Goal: Use online tool/utility: Utilize a website feature to perform a specific function

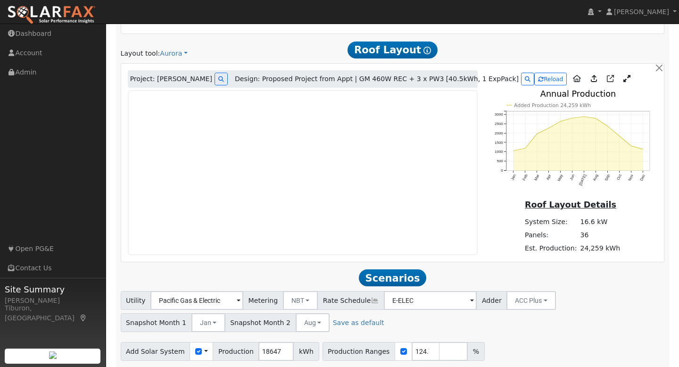
scroll to position [479, 0]
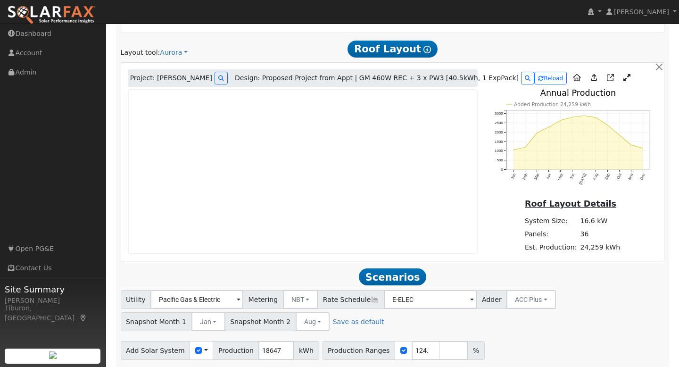
click at [623, 76] on icon at bounding box center [626, 77] width 7 height 7
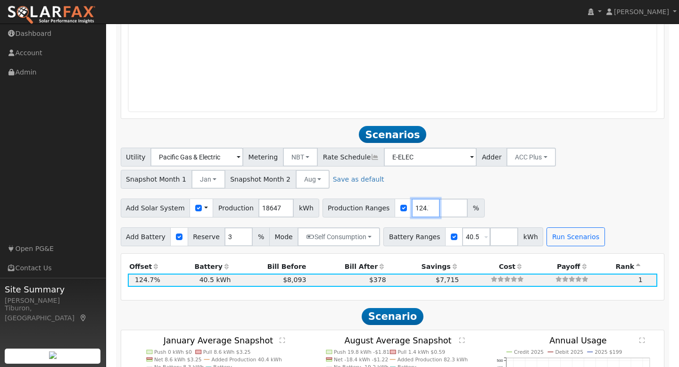
scroll to position [0, 3]
drag, startPoint x: 403, startPoint y: 206, endPoint x: 453, endPoint y: 215, distance: 51.8
click at [453, 215] on div "Production Ranges 124.7 %" at bounding box center [403, 207] width 162 height 19
type input "130"
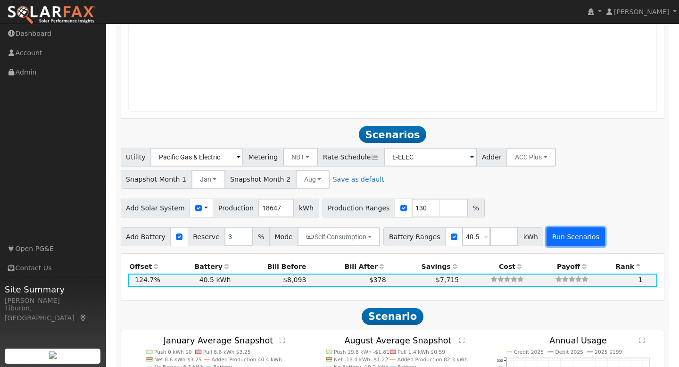
click at [555, 239] on button "Run Scenarios" at bounding box center [575, 236] width 58 height 19
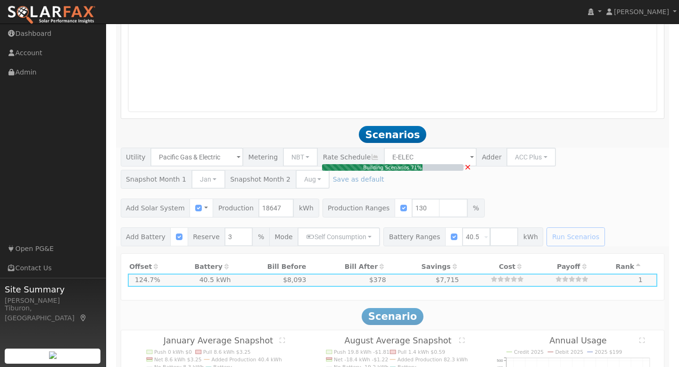
type input "$56,562"
type input "$31,549"
type input "16.2"
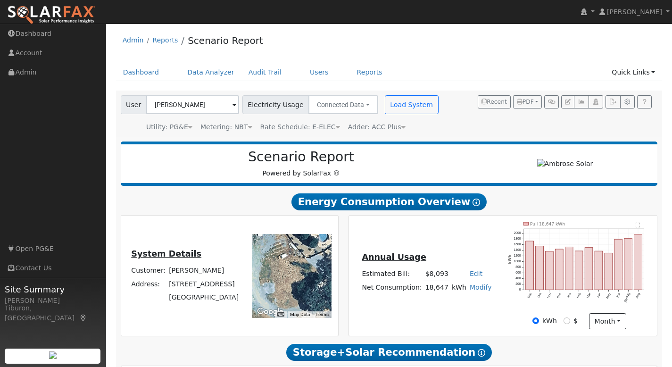
click at [268, 41] on div "Admin Reports Scenario Report" at bounding box center [389, 42] width 546 height 29
drag, startPoint x: 257, startPoint y: 41, endPoint x: 324, endPoint y: 47, distance: 67.1
click at [323, 47] on div "Admin Reports Scenario Report" at bounding box center [389, 42] width 546 height 29
click at [320, 40] on div "Admin Reports Scenario Report" at bounding box center [389, 42] width 546 height 29
click at [289, 41] on div "Admin Reports Scenario Report" at bounding box center [389, 42] width 546 height 29
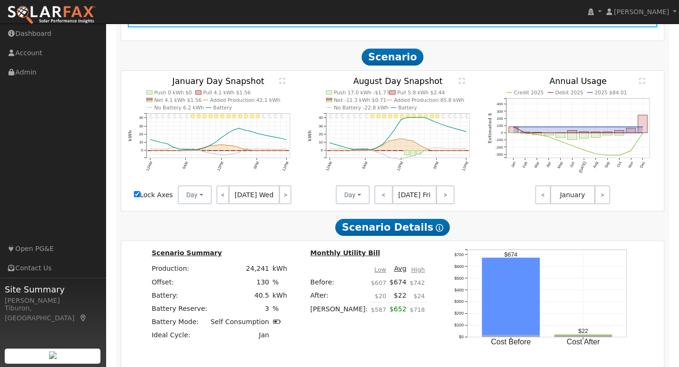
scroll to position [867, 0]
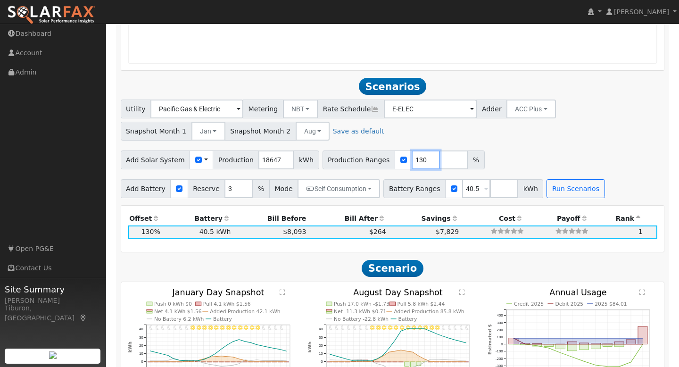
drag, startPoint x: 416, startPoint y: 160, endPoint x: 383, endPoint y: 153, distance: 33.4
click at [383, 153] on div "Production Ranges 130 %" at bounding box center [403, 159] width 162 height 19
type input "117"
drag, startPoint x: 473, startPoint y: 188, endPoint x: 422, endPoint y: 184, distance: 51.6
click at [429, 184] on div "Battery Ranges 40.5 Overrides Reserve % Mode None None Self Consumption Peak Sa…" at bounding box center [463, 188] width 160 height 19
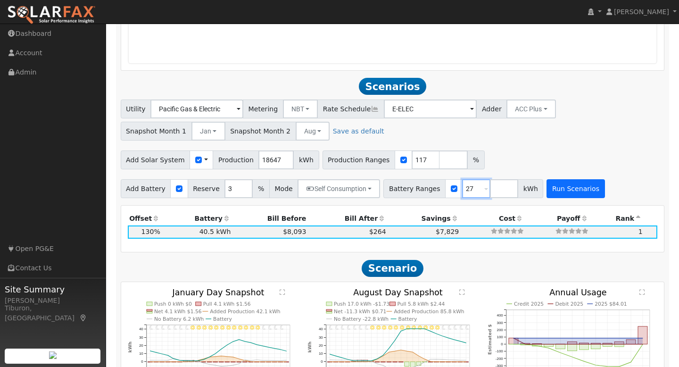
type input "27"
drag, startPoint x: 558, startPoint y: 193, endPoint x: 552, endPoint y: 194, distance: 5.2
click at [552, 194] on button "Run Scenarios" at bounding box center [575, 188] width 58 height 19
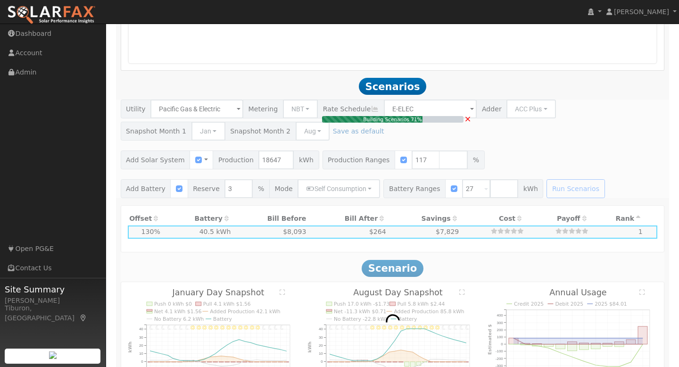
type input "$50,906"
type input "$32,400"
type input "$24,992"
type input "14.5"
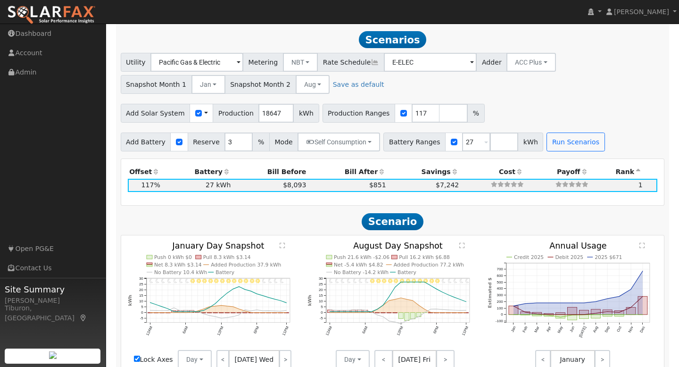
scroll to position [916, 0]
